Goal: Task Accomplishment & Management: Use online tool/utility

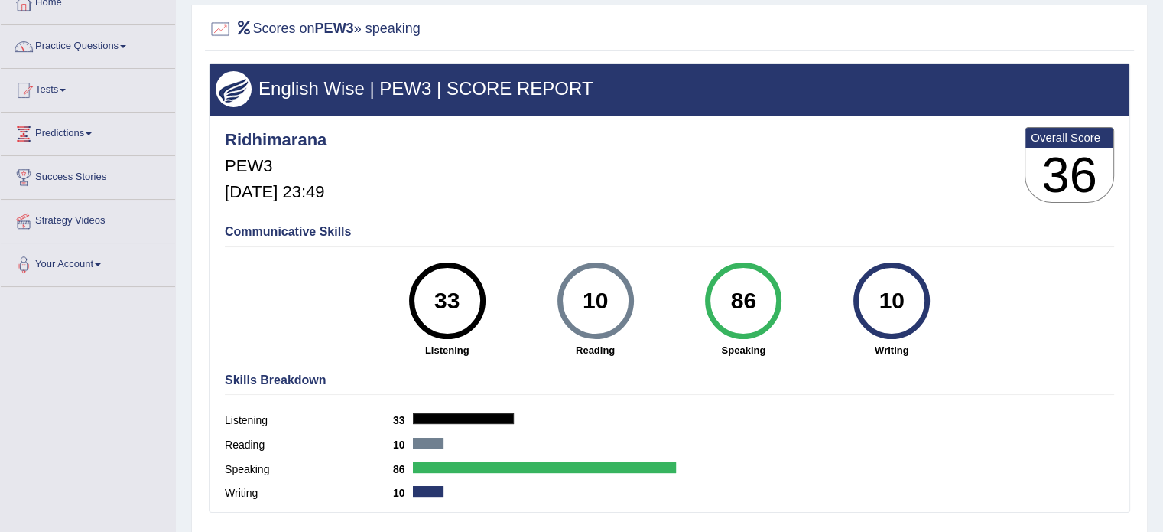
scroll to position [99, 0]
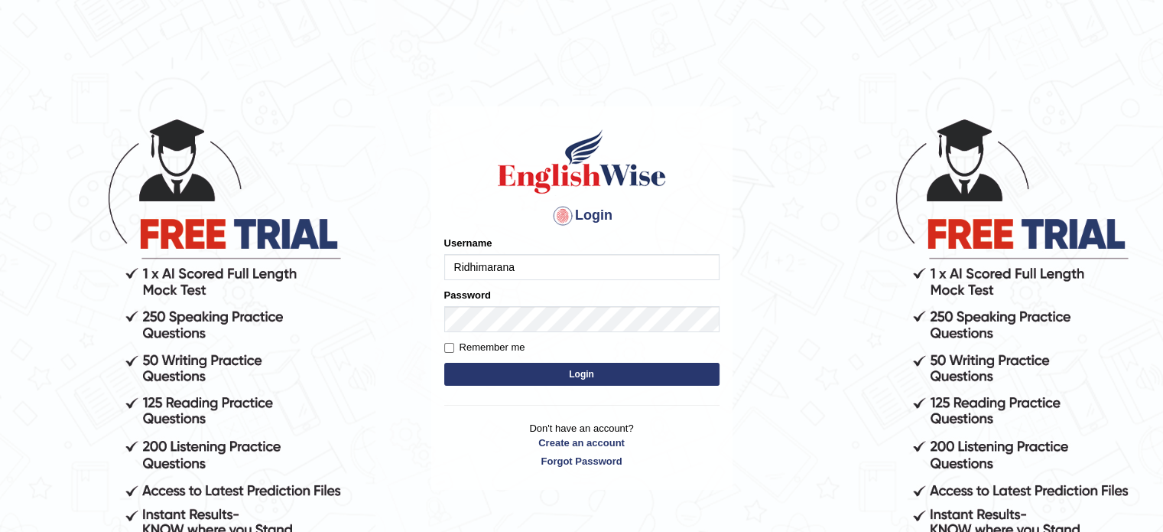
click at [545, 273] on input "Ridhimarana" at bounding box center [581, 267] width 275 height 26
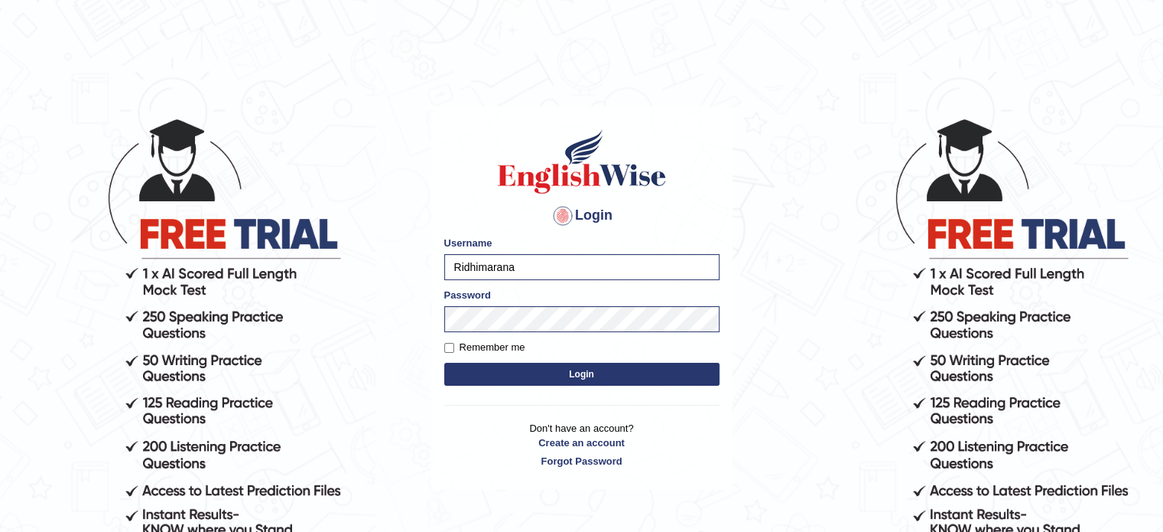
type input "anitarani2024"
click at [568, 374] on button "Login" at bounding box center [581, 374] width 275 height 23
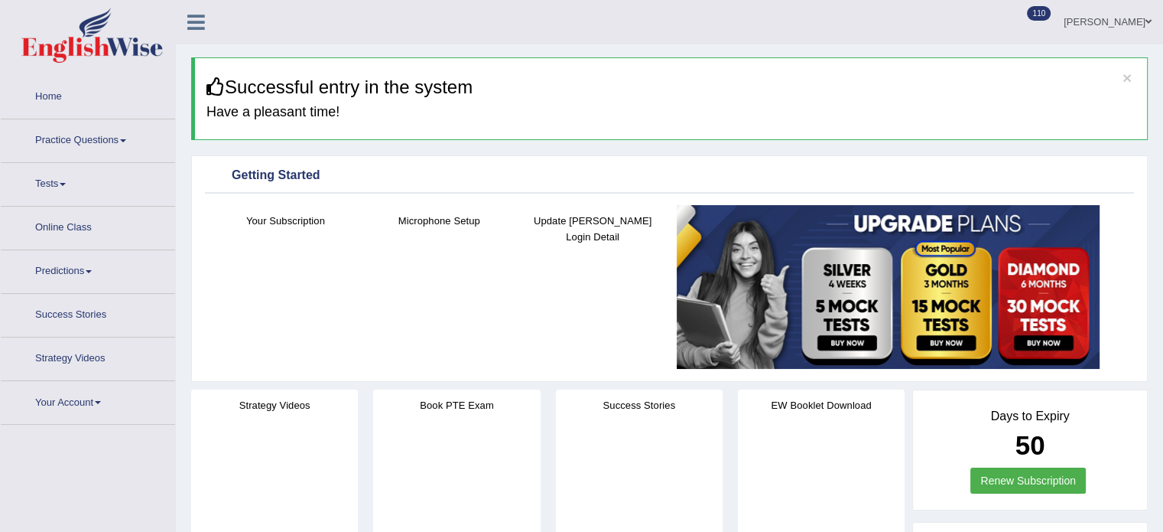
click at [57, 184] on link "Tests" at bounding box center [88, 182] width 174 height 38
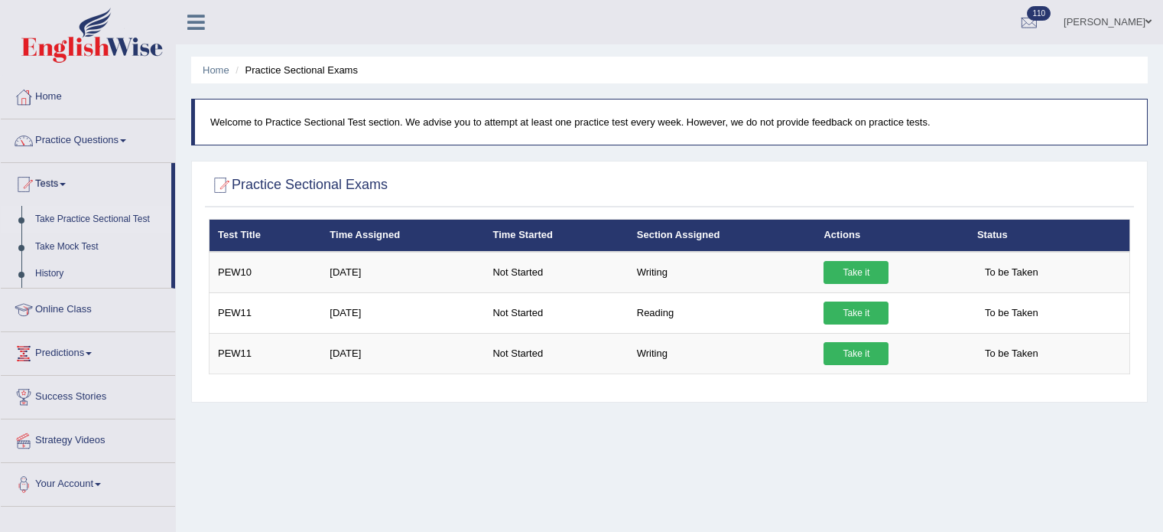
click at [80, 220] on link "Take Practice Sectional Test" at bounding box center [99, 220] width 143 height 28
click at [85, 228] on link "Take Practice Sectional Test" at bounding box center [99, 220] width 143 height 28
click at [72, 252] on link "Take Mock Test" at bounding box center [99, 247] width 143 height 28
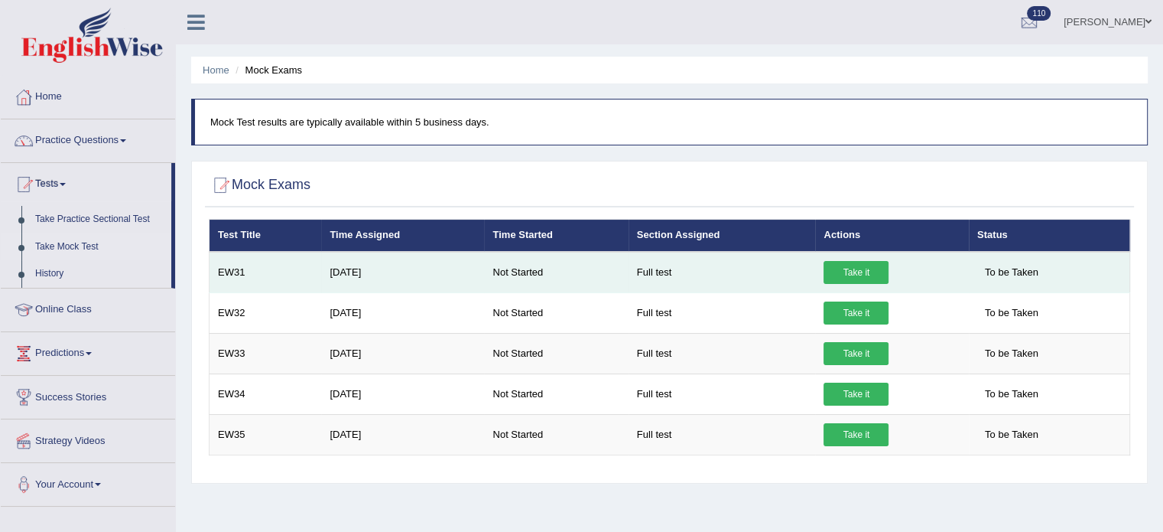
click at [880, 268] on link "Take it" at bounding box center [856, 272] width 65 height 23
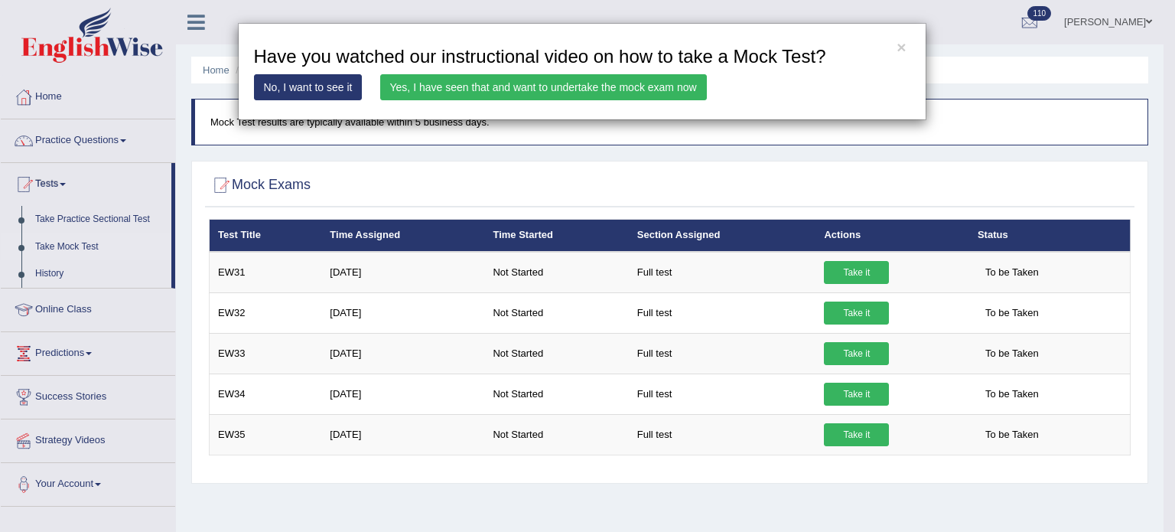
click at [551, 91] on link "Yes, I have seen that and want to undertake the mock exam now" at bounding box center [543, 87] width 327 height 26
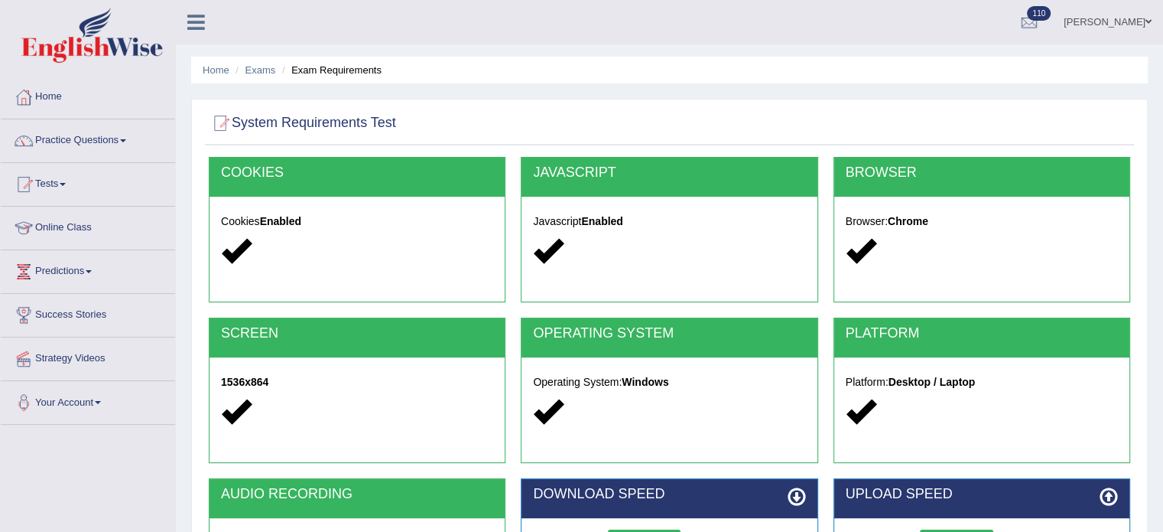
scroll to position [245, 0]
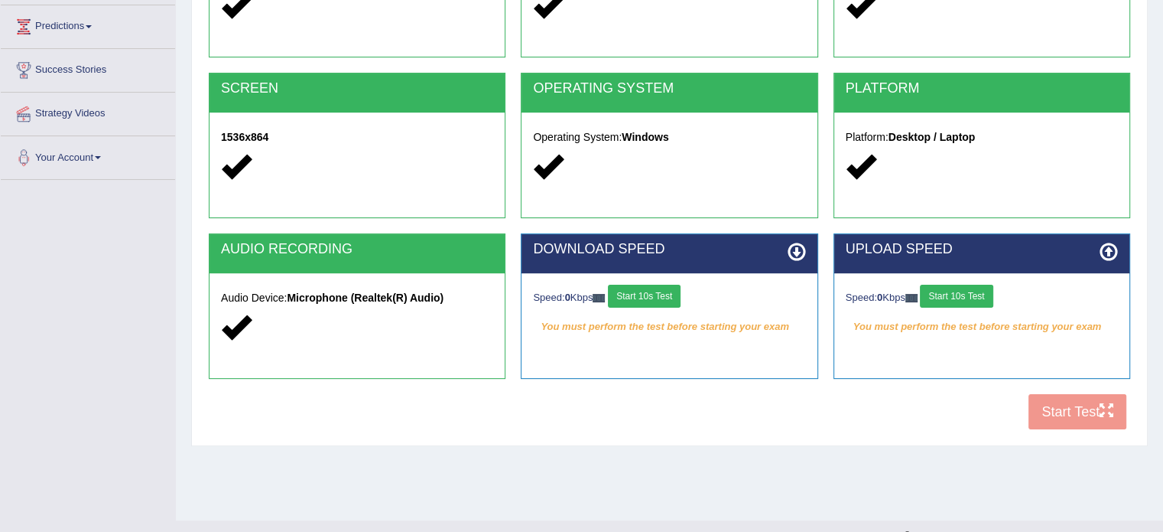
click at [667, 295] on button "Start 10s Test" at bounding box center [644, 296] width 73 height 23
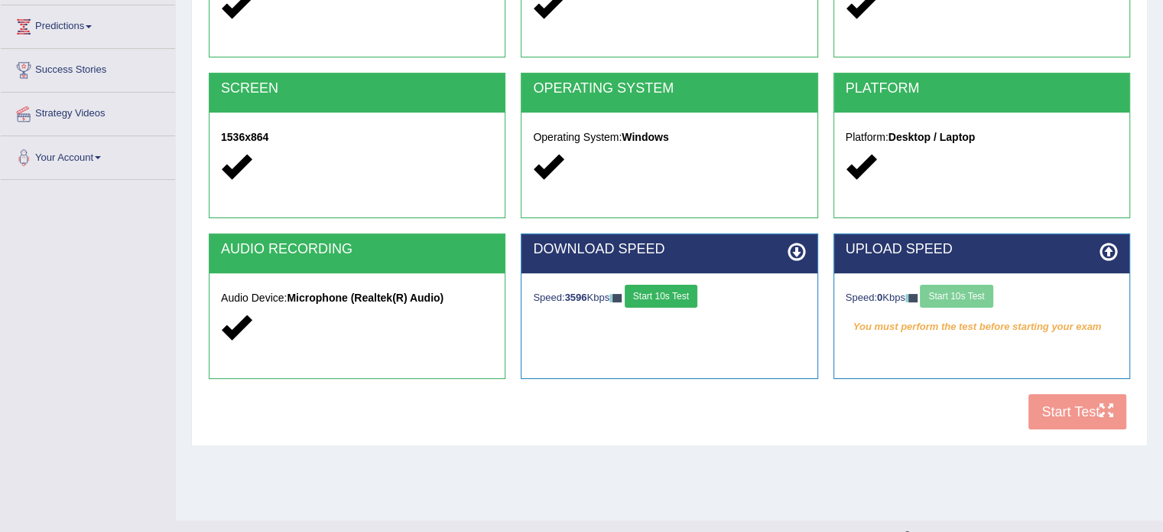
scroll to position [272, 0]
